Goal: Transaction & Acquisition: Download file/media

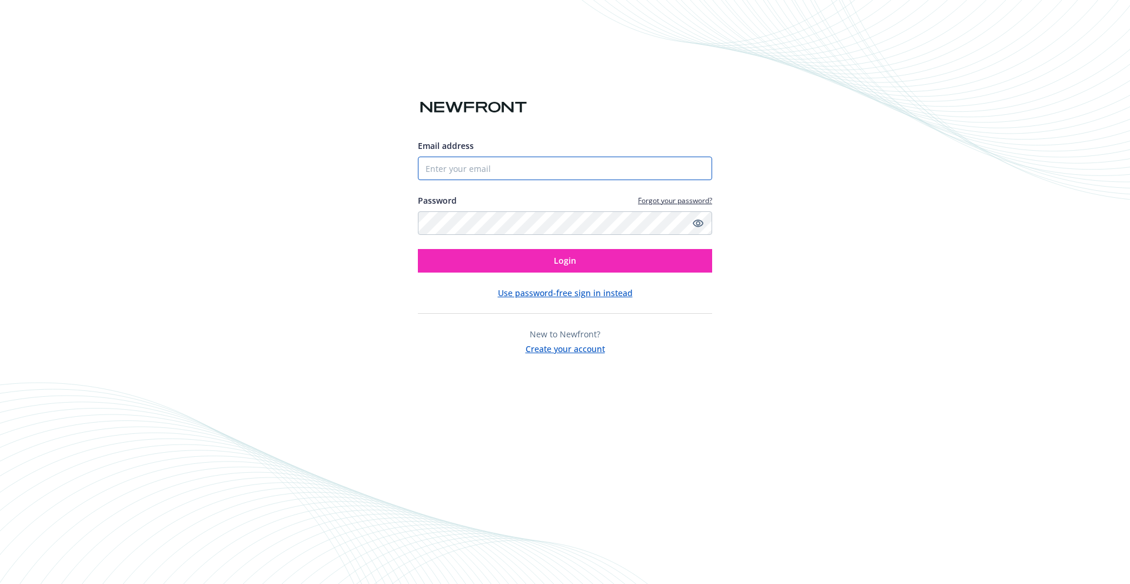
click at [567, 175] on input "Email address" at bounding box center [565, 169] width 294 height 24
type input "[EMAIL_ADDRESS][DOMAIN_NAME]"
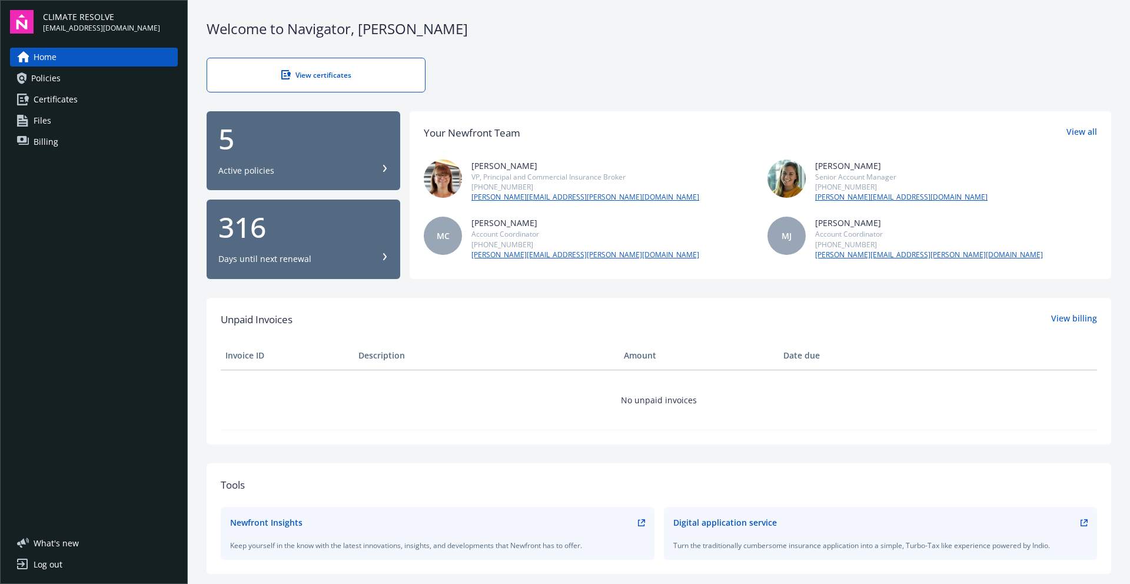
click at [270, 70] on div "View certificates" at bounding box center [316, 75] width 171 height 10
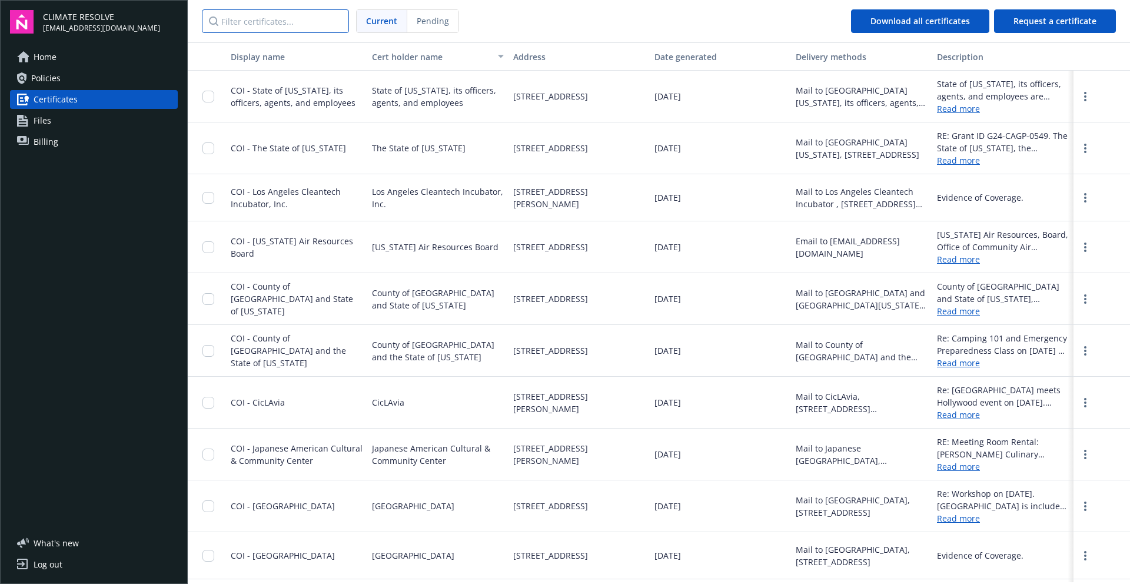
click at [284, 23] on input "Filter certificates..." at bounding box center [275, 21] width 147 height 24
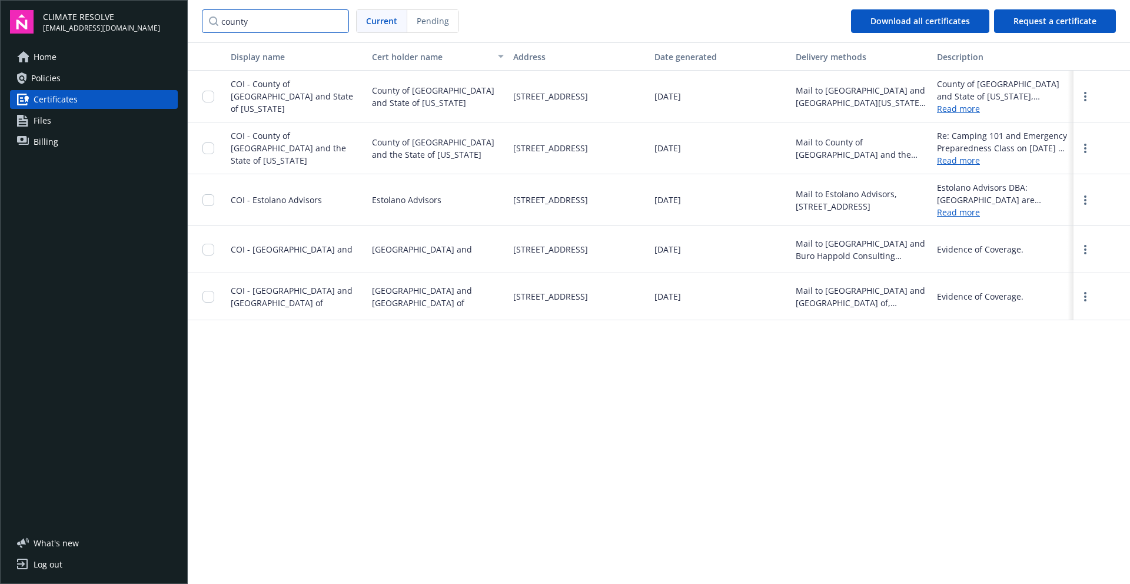
type input "county"
click at [960, 110] on link "Read more" at bounding box center [1003, 108] width 132 height 12
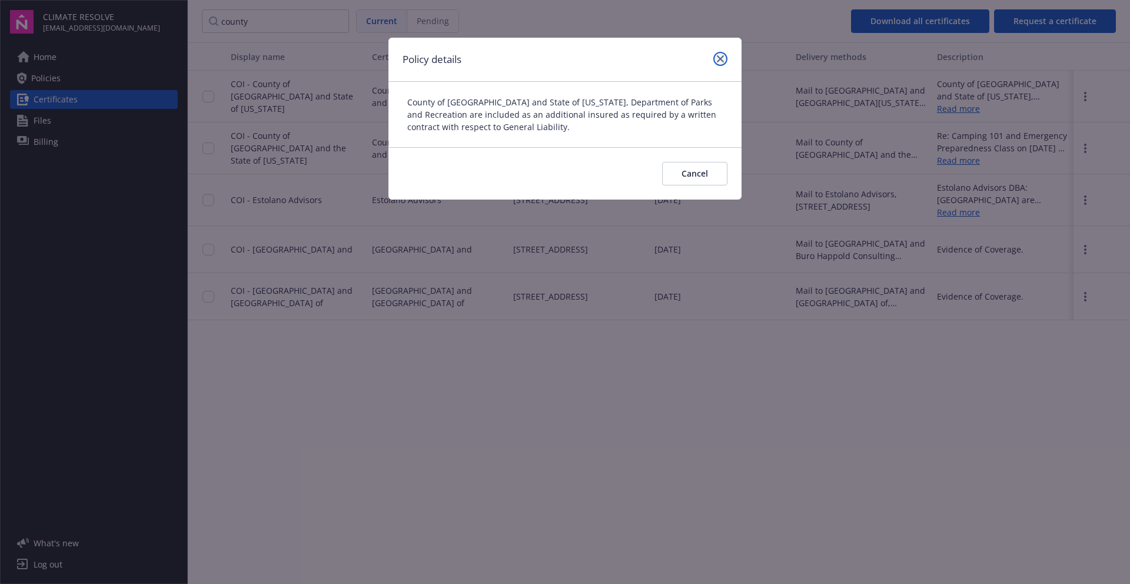
click at [718, 60] on icon "close" at bounding box center [720, 58] width 7 height 7
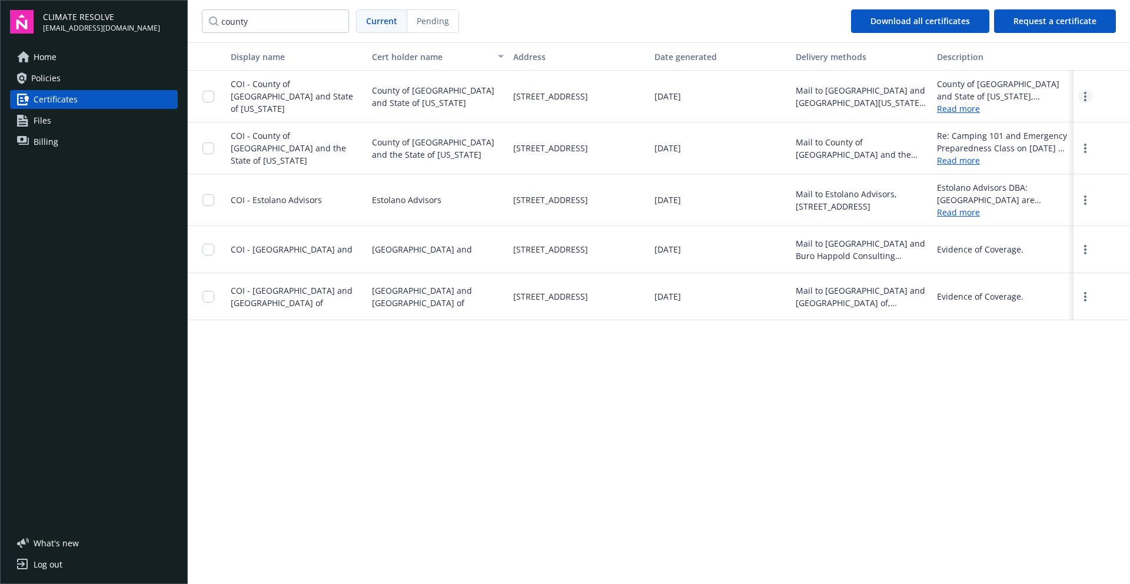
click at [1084, 93] on icon "more" at bounding box center [1085, 96] width 2 height 9
click at [1042, 119] on link "Download" at bounding box center [1052, 121] width 77 height 24
